Goal: Task Accomplishment & Management: Use online tool/utility

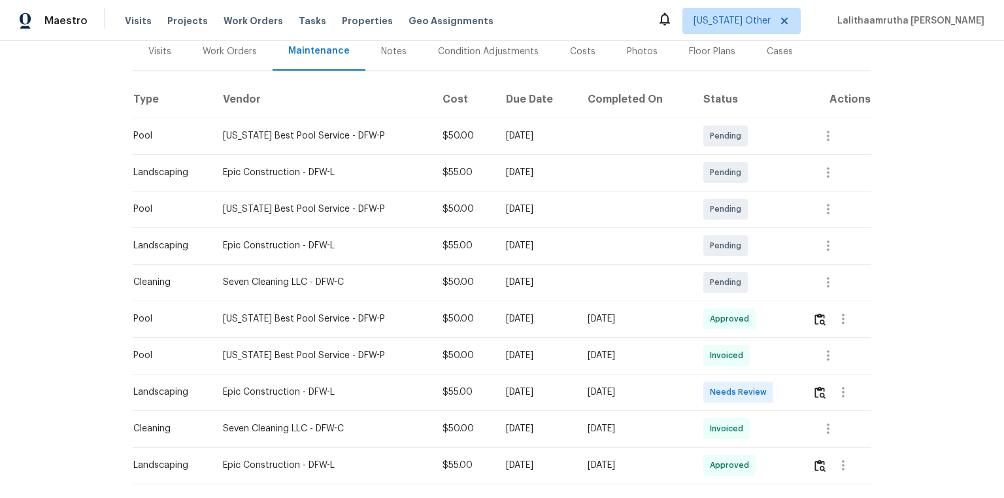
scroll to position [209, 0]
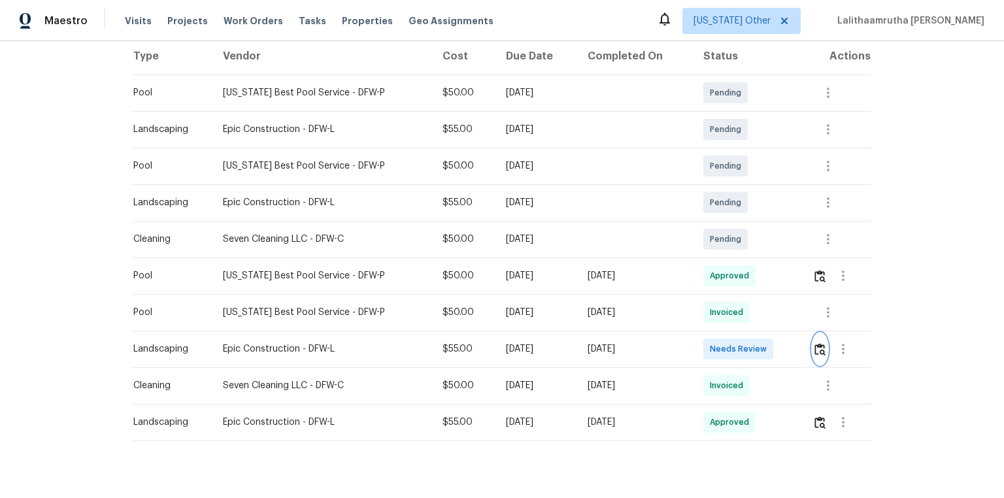
click at [818, 346] on img "button" at bounding box center [820, 349] width 11 height 12
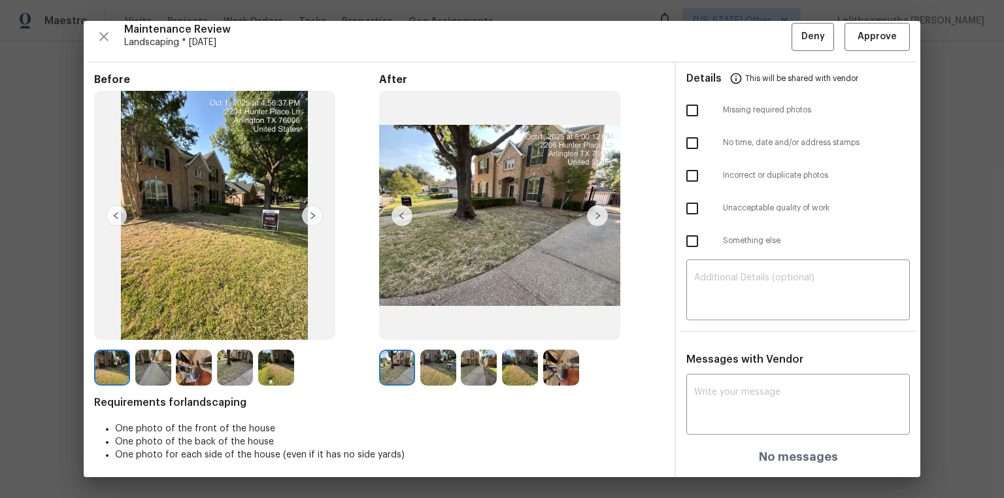
scroll to position [11, 0]
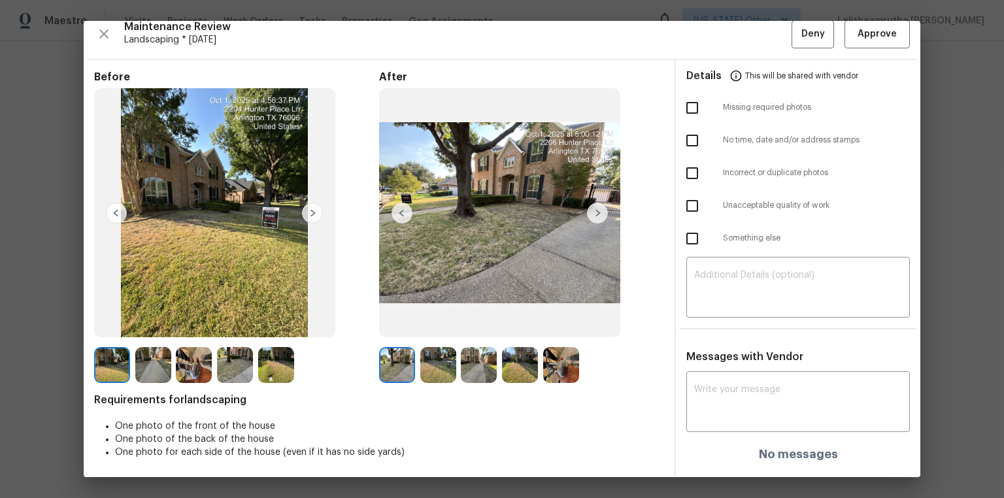
click at [554, 353] on img at bounding box center [561, 365] width 36 height 36
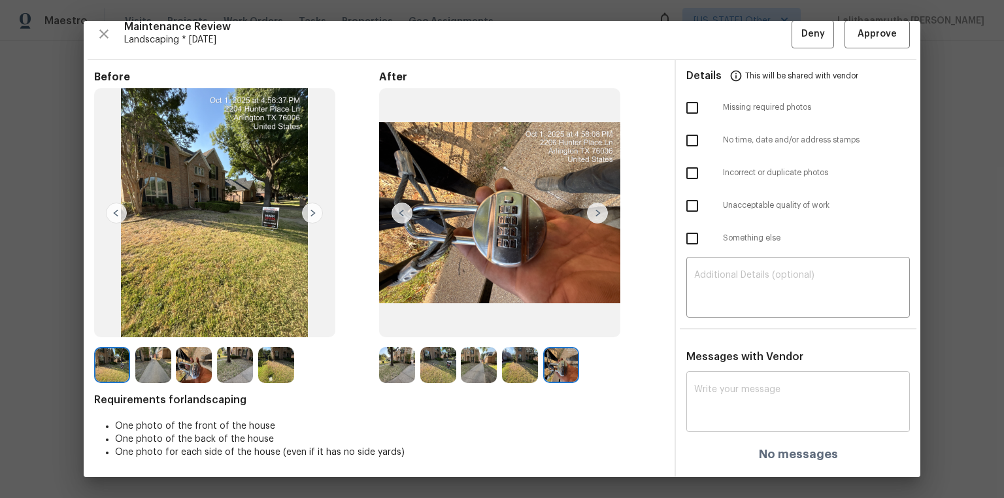
click at [705, 381] on div "x ​" at bounding box center [799, 404] width 224 height 58
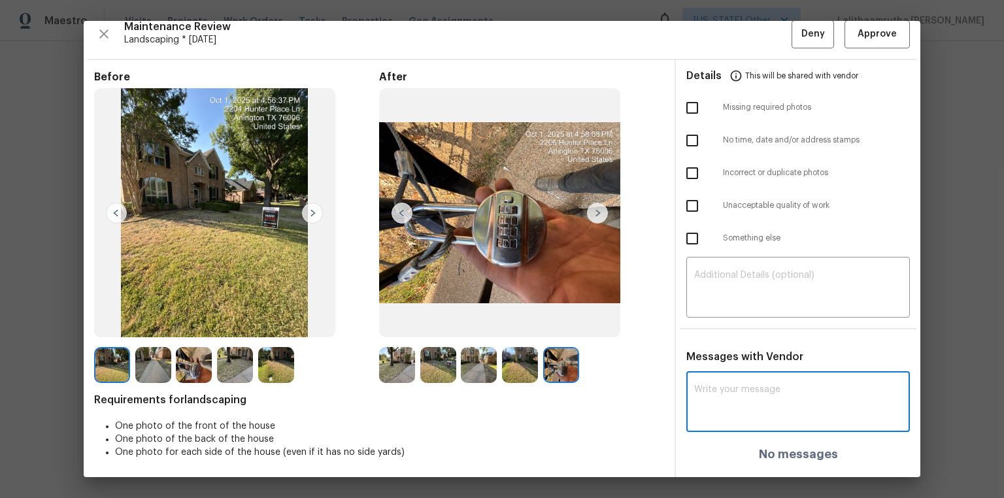
paste textarea "Maintenance Audit Team: Hello! After further review, the visit on [DATE] has be…"
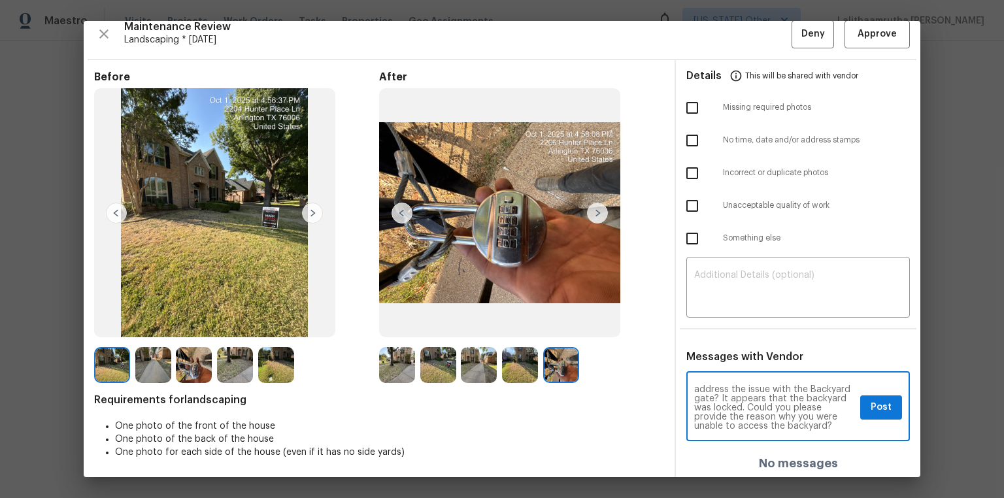
scroll to position [52, 0]
type textarea "Maintenance Audit Team: Hello! After further review, the visit on [DATE] has be…"
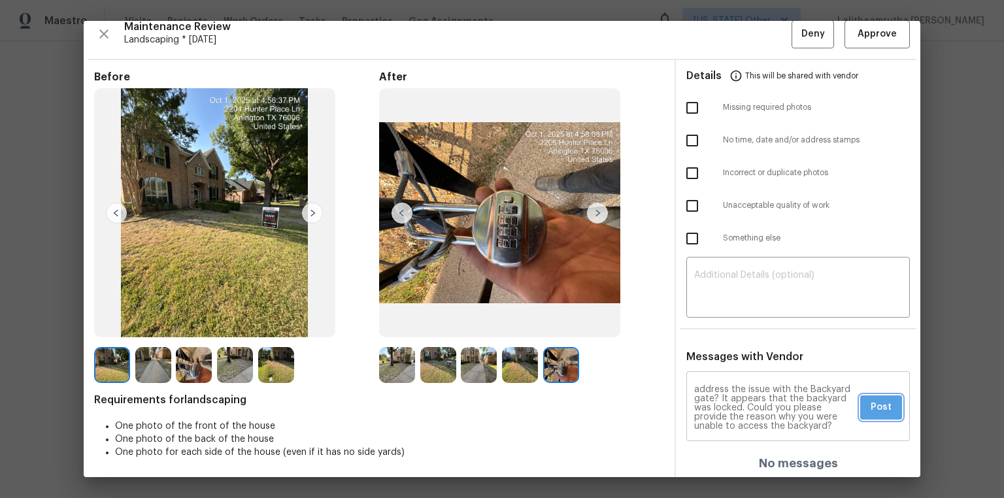
click at [868, 416] on button "Post" at bounding box center [881, 408] width 42 height 24
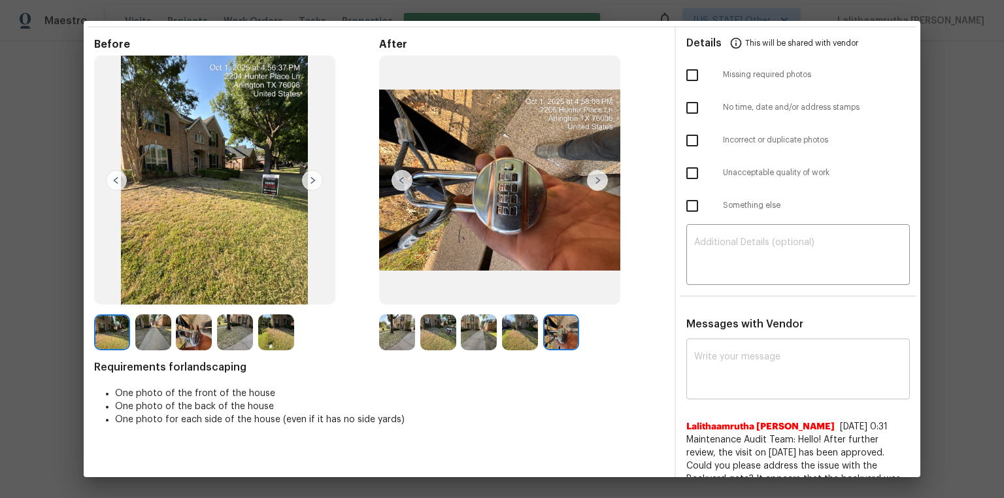
scroll to position [0, 0]
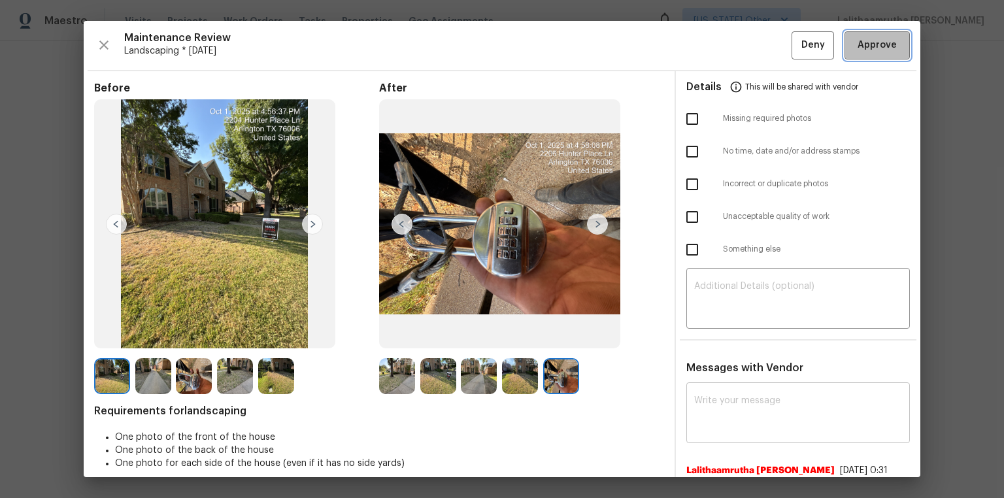
click at [866, 33] on button "Approve" at bounding box center [877, 45] width 65 height 28
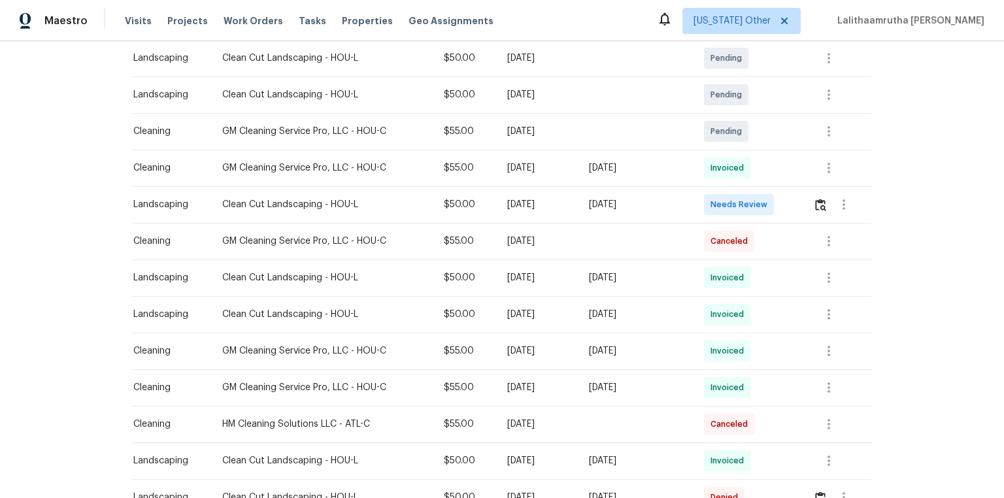
scroll to position [262, 0]
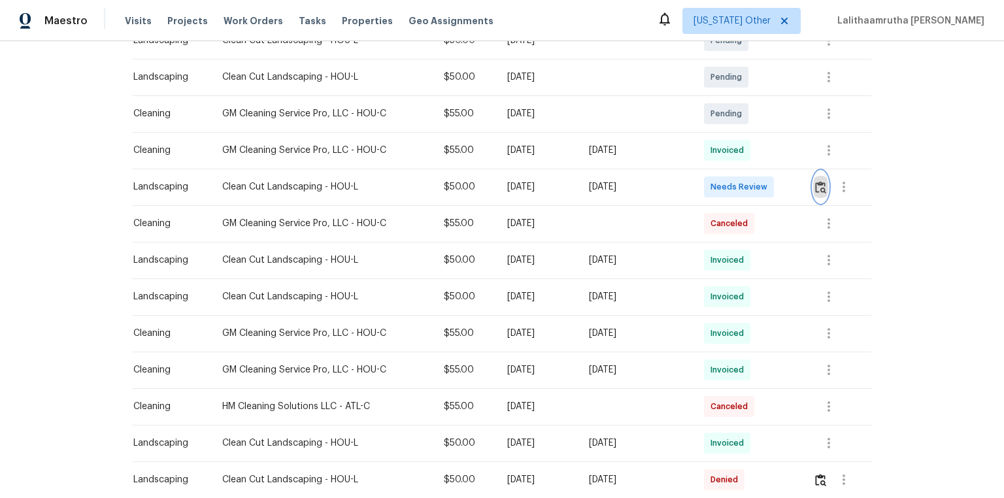
click at [714, 186] on img "button" at bounding box center [820, 187] width 11 height 12
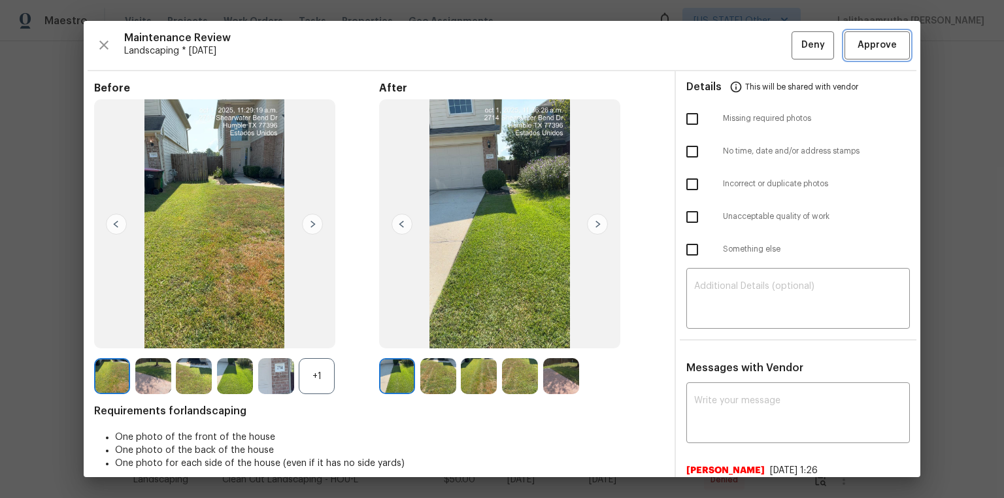
click at [714, 46] on span "Approve" at bounding box center [877, 45] width 39 height 16
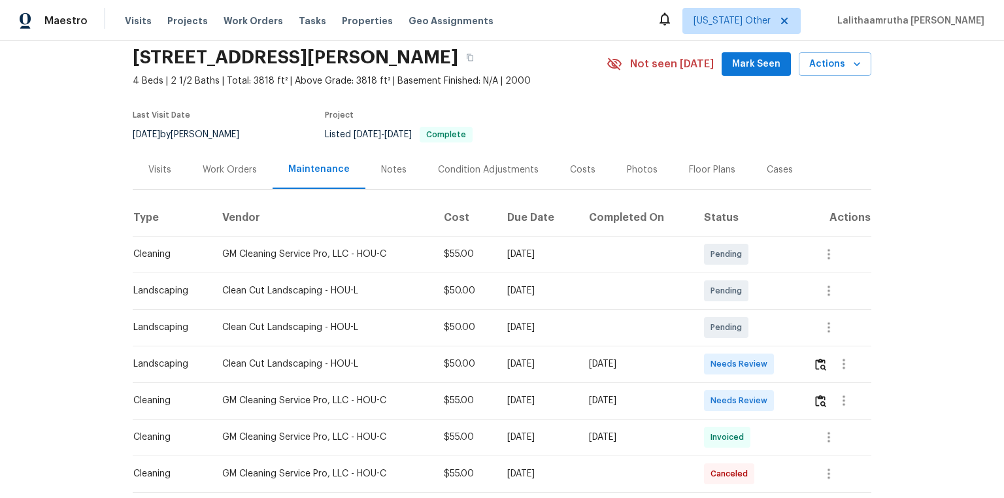
scroll to position [209, 0]
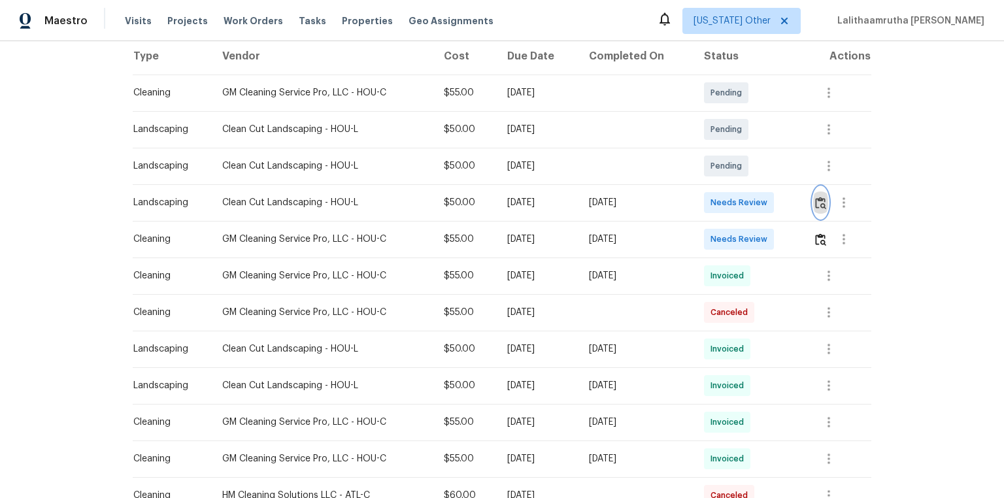
click at [714, 203] on img "button" at bounding box center [820, 203] width 11 height 12
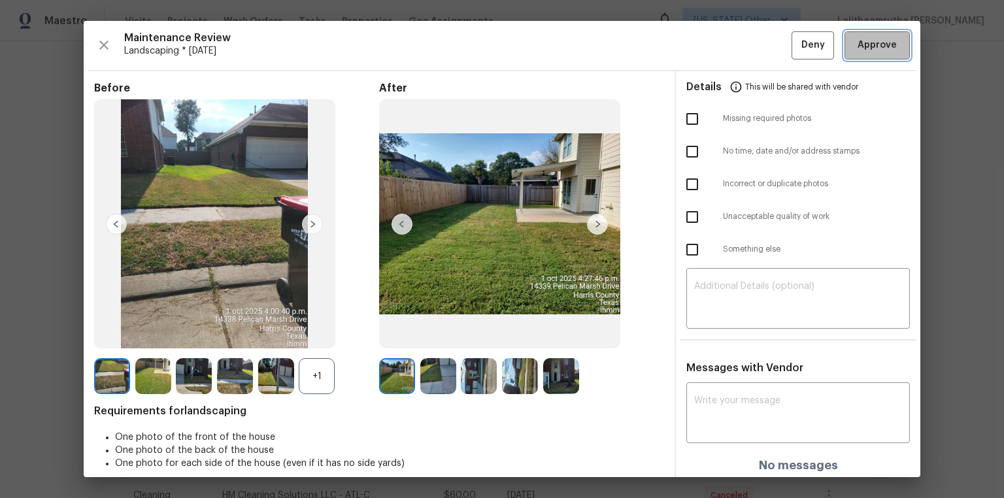
click at [714, 35] on button "Approve" at bounding box center [877, 45] width 65 height 28
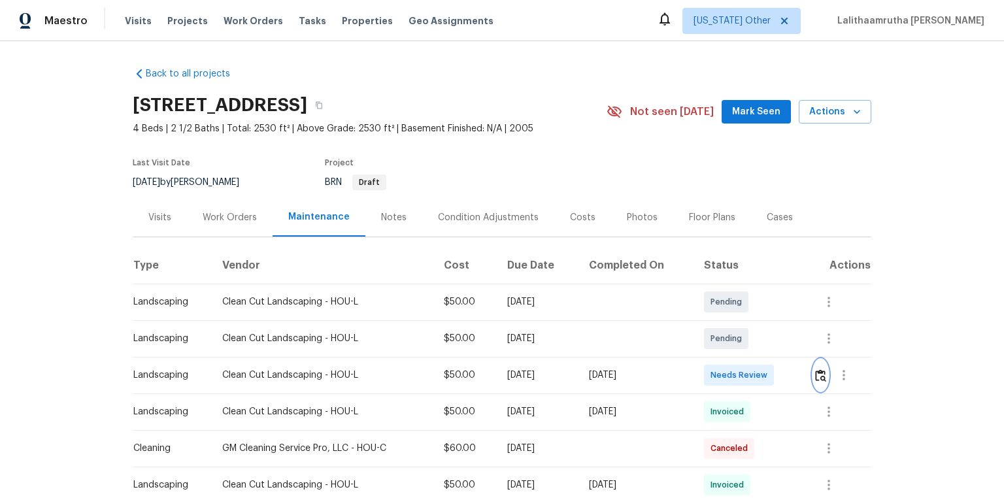
click at [714, 335] on img "button" at bounding box center [820, 375] width 11 height 12
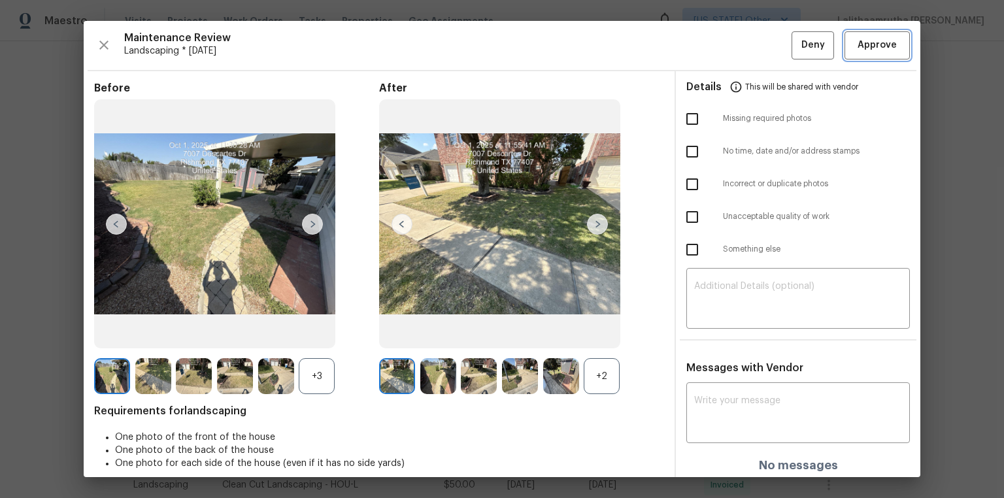
click at [714, 45] on span "Approve" at bounding box center [877, 45] width 39 height 16
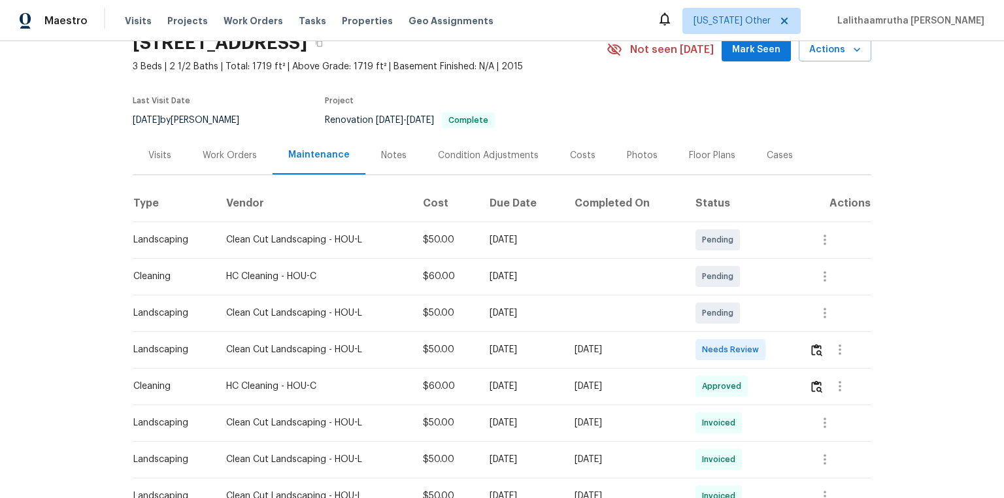
scroll to position [209, 0]
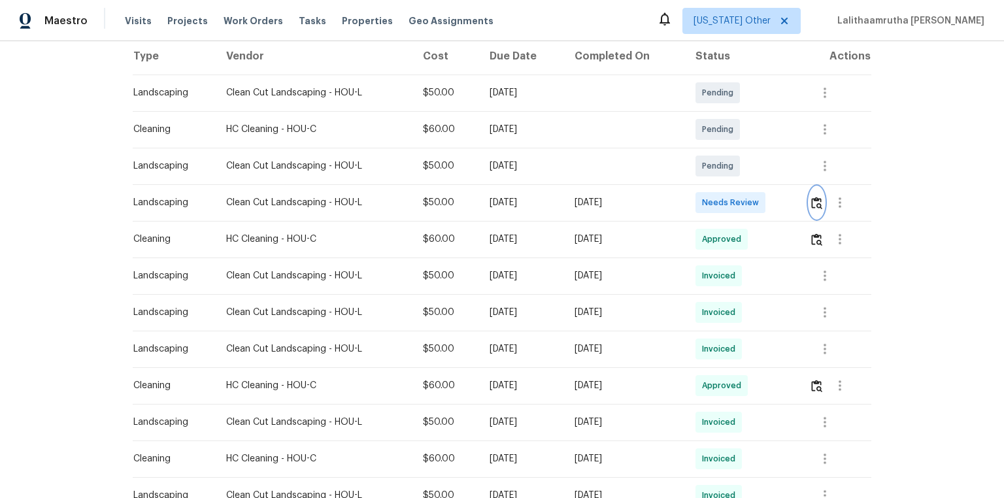
click at [714, 197] on img "button" at bounding box center [816, 203] width 11 height 12
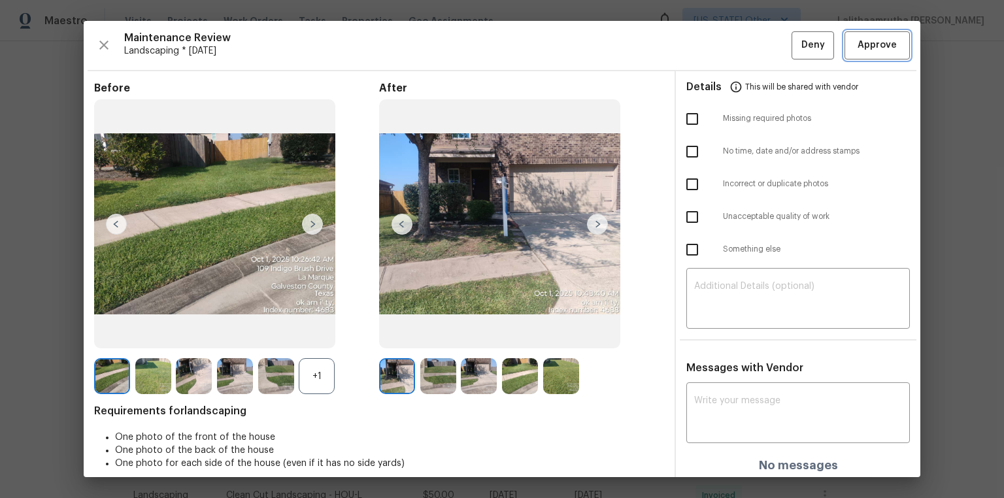
click at [714, 39] on span "Approve" at bounding box center [877, 45] width 39 height 16
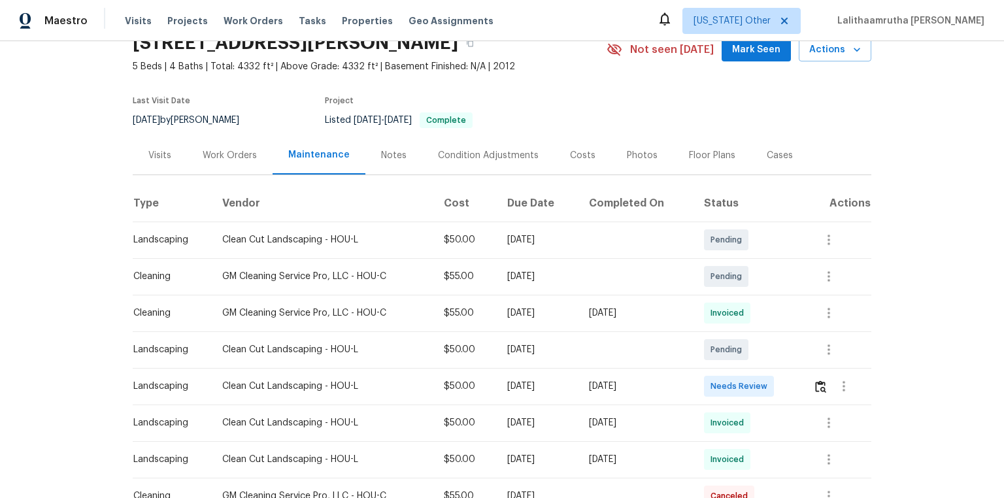
scroll to position [157, 0]
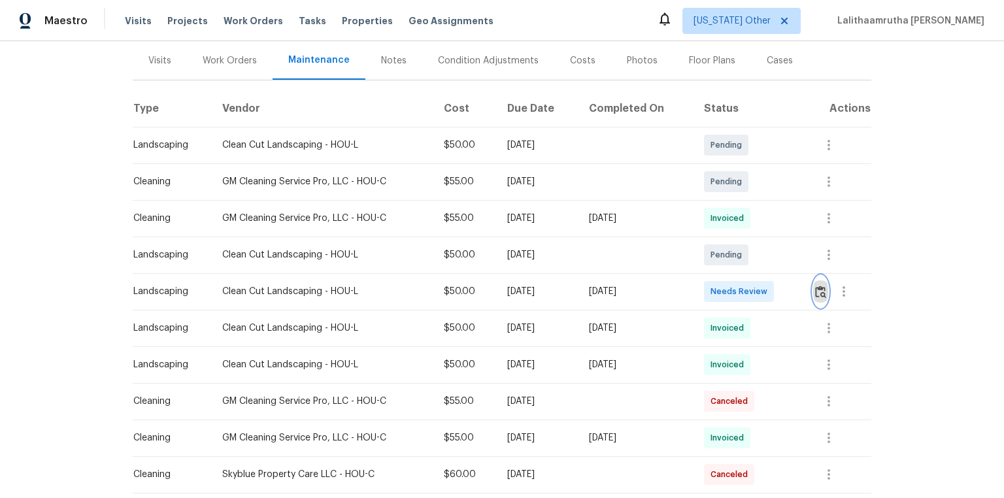
click at [714, 297] on img "button" at bounding box center [820, 292] width 11 height 12
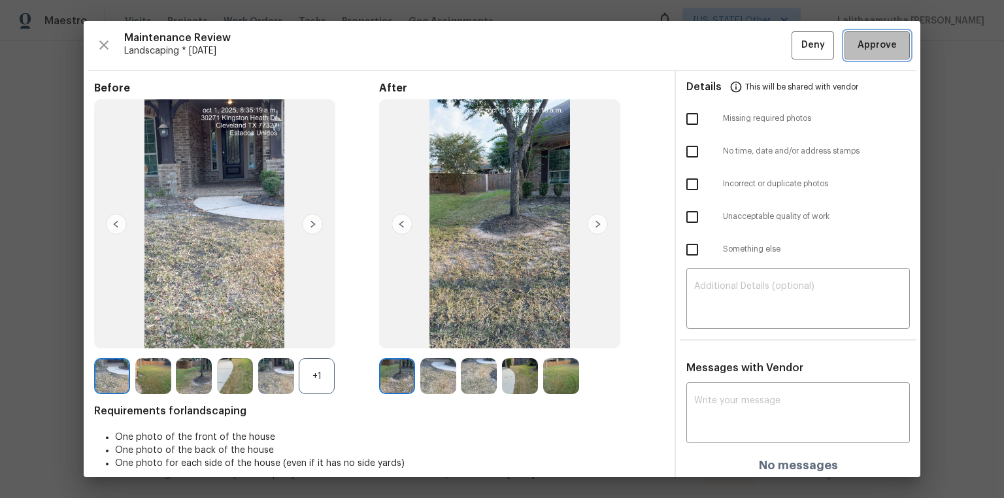
click at [714, 43] on span "Approve" at bounding box center [877, 45] width 39 height 16
